Goal: Navigation & Orientation: Find specific page/section

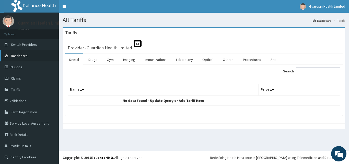
click at [27, 53] on span "Dashboard" at bounding box center [19, 55] width 17 height 5
